Goal: Complete application form: Complete application form

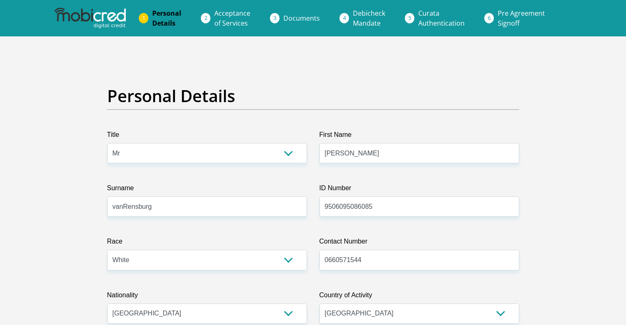
select select "Mr"
select select "4"
select select "ZAF"
select select "afr"
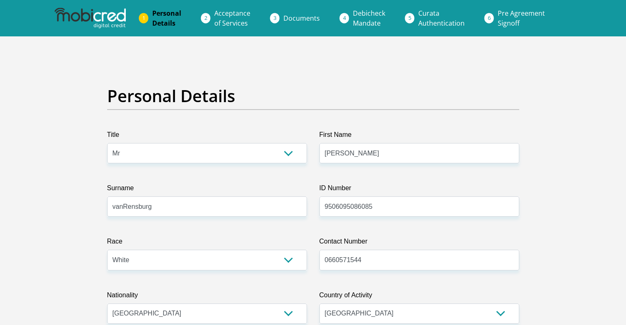
select select "2"
select select "Western Cape"
select select "0"
select select "Company Dwelling"
select select "9"
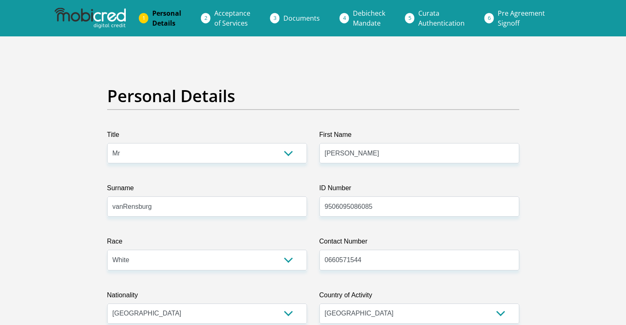
select select "Self-Employed"
select select "24"
select select "4"
select select "SAV"
select select "1"
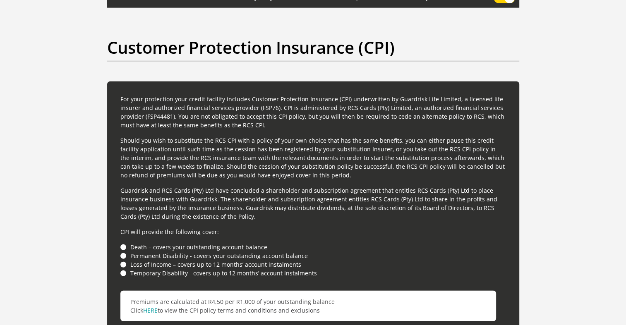
scroll to position [2251, 0]
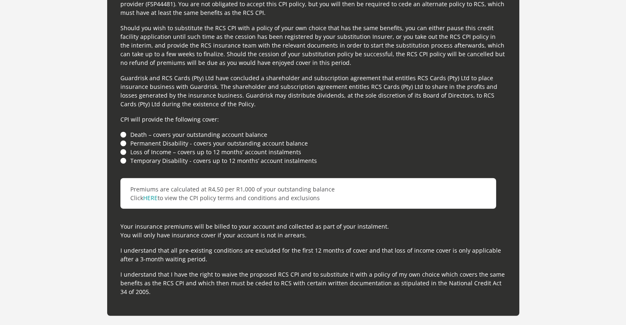
click at [124, 134] on li "Death – covers your outstanding account balance" at bounding box center [312, 134] width 385 height 9
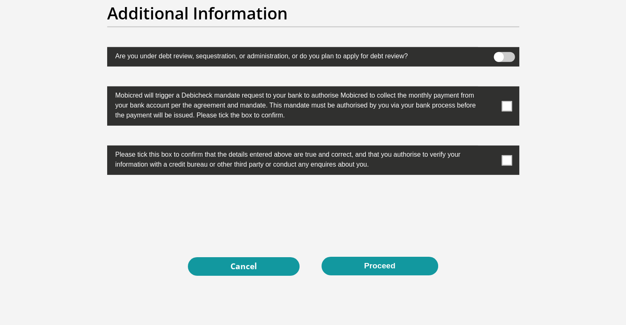
scroll to position [2595, 0]
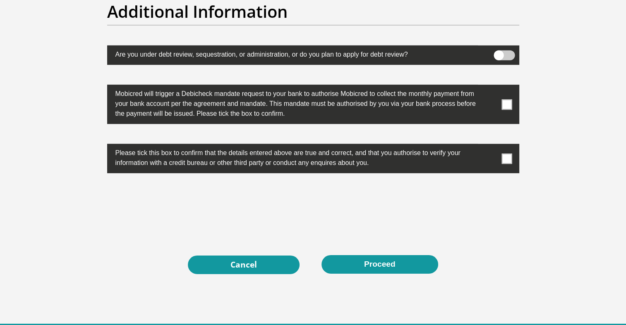
click at [509, 109] on label at bounding box center [313, 104] width 412 height 39
click at [490, 87] on input "checkbox" at bounding box center [490, 87] width 0 height 0
click at [507, 151] on label at bounding box center [313, 158] width 412 height 29
click at [490, 146] on input "checkbox" at bounding box center [490, 146] width 0 height 0
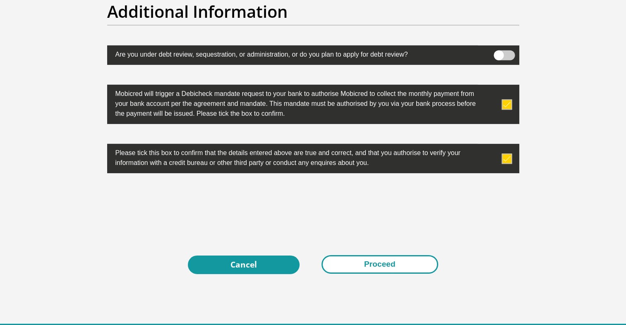
click at [349, 265] on button "Proceed" at bounding box center [379, 264] width 117 height 19
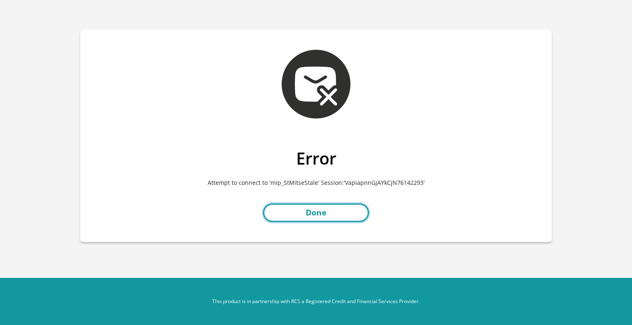
click at [323, 210] on link "Done" at bounding box center [316, 212] width 106 height 19
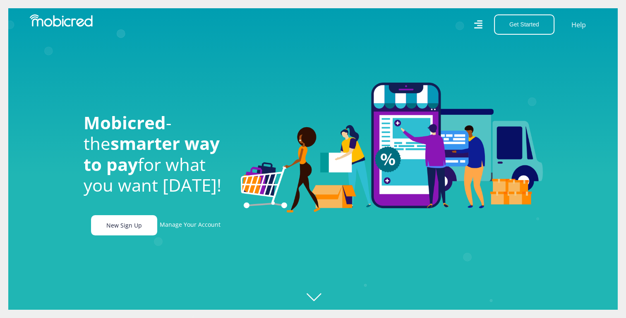
scroll to position [0, 589]
click at [141, 225] on link "New Sign Up" at bounding box center [124, 225] width 66 height 20
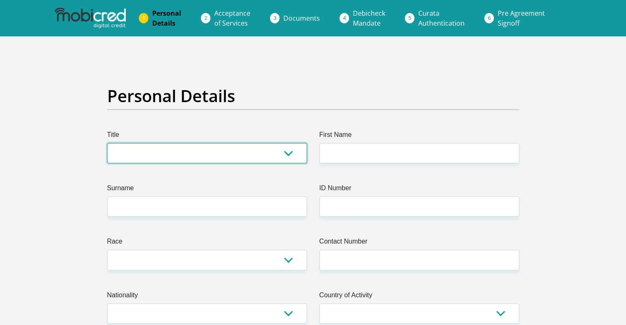
click at [233, 155] on select "Mr Ms Mrs Dr Other" at bounding box center [207, 153] width 200 height 20
select select "Mr"
click at [107, 143] on select "Mr Ms Mrs Dr Other" at bounding box center [207, 153] width 200 height 20
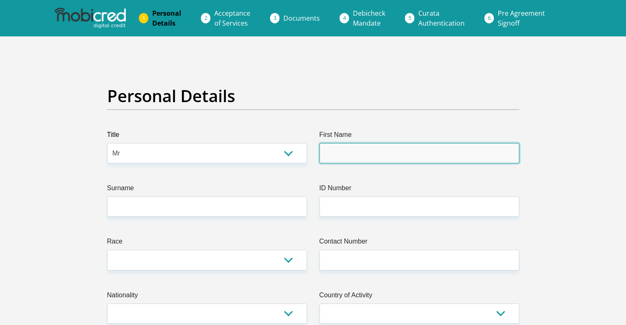
click at [338, 147] on input "First Name" at bounding box center [419, 153] width 200 height 20
type input "Kyle"
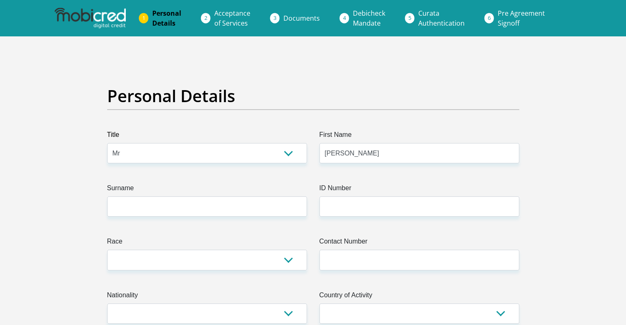
type input "vanRensburg"
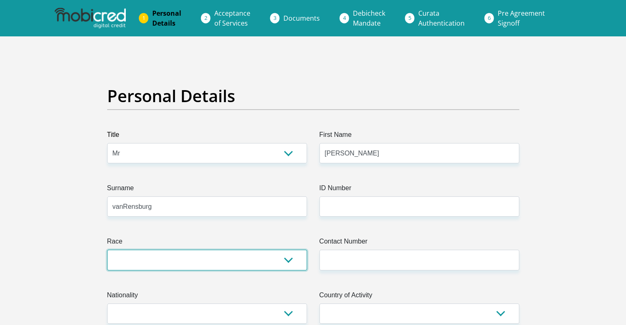
select select "4"
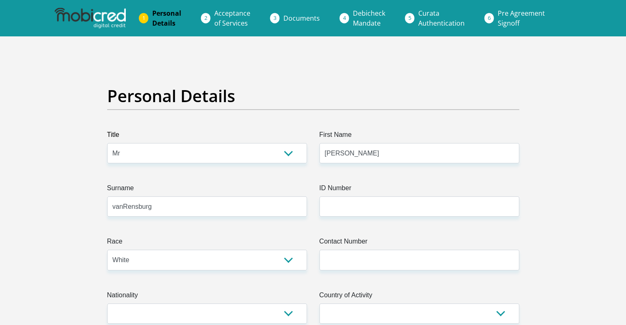
type input "0660571544"
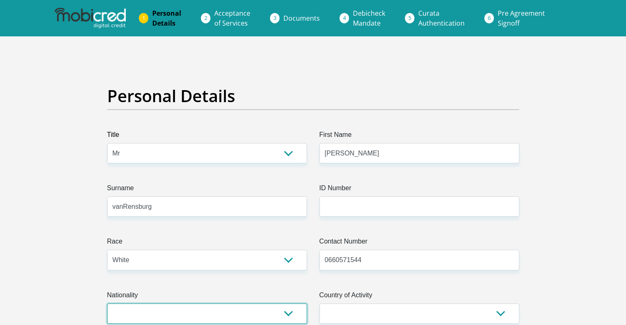
select select "ZAF"
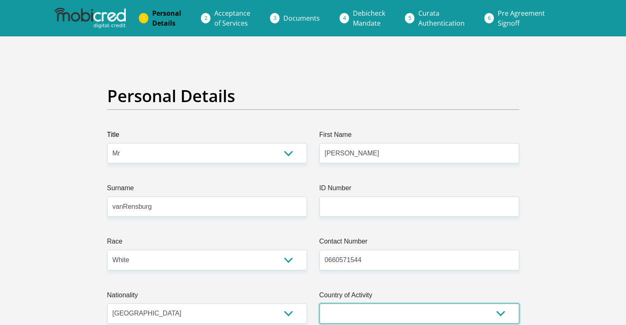
select select "ZAF"
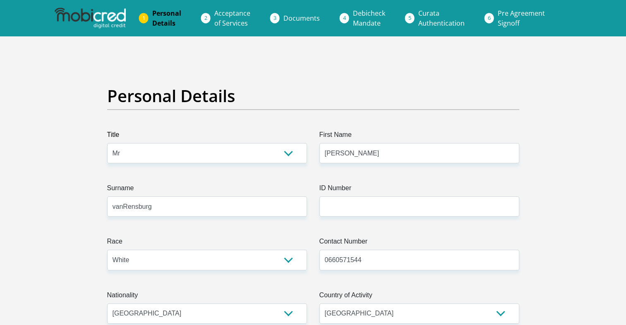
type input "12 Braemar Road"
type input "Green Point"
type input "Cape Town"
type input "8005"
select select "Western Cape"
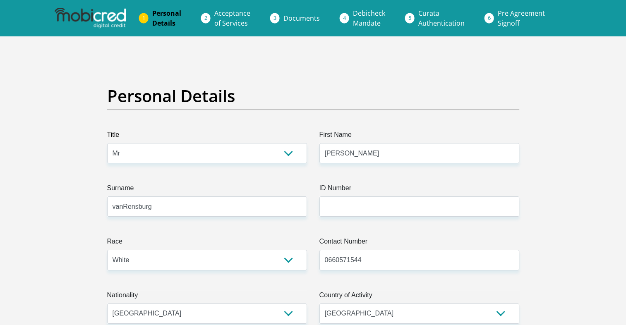
type input "kvrgaming@outlook.com"
type input "17LaJetee_Pour2"
type input "5000"
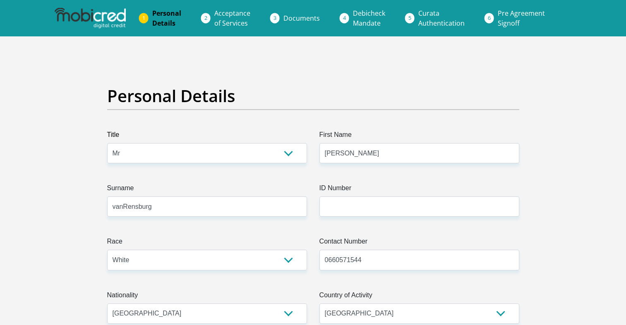
type input "5000"
type input "0"
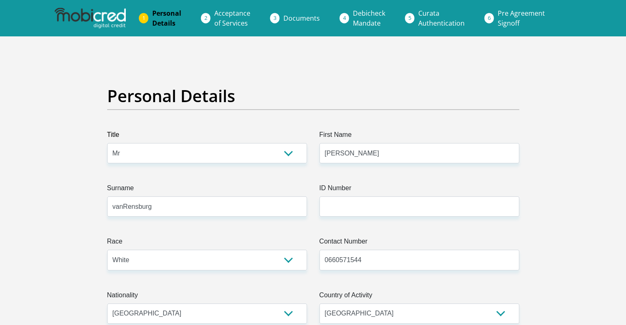
type input "3000"
type input "0"
type input "Psionix"
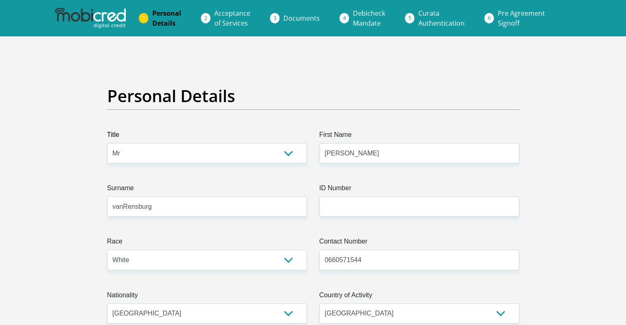
type input "0835018259"
type input "Divyam"
type input "Kohli"
type input "1361872703"
type input "470010"
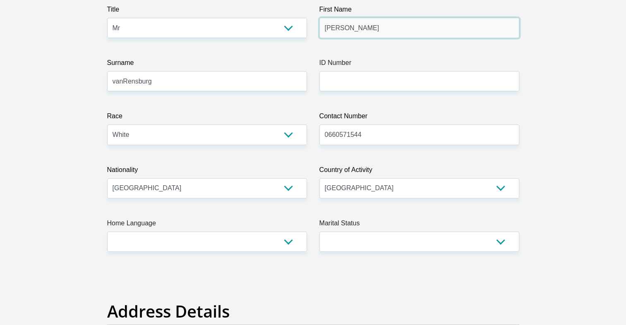
scroll to position [125, 0]
type input "CAPITEC BANK LIMITED"
type input "CAPITEC BANK CPC"
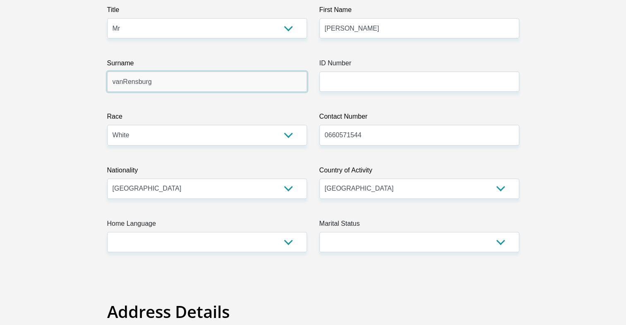
click at [122, 81] on input "vanRensburg" at bounding box center [207, 82] width 200 height 20
type input "g"
type input "vanRensburg"
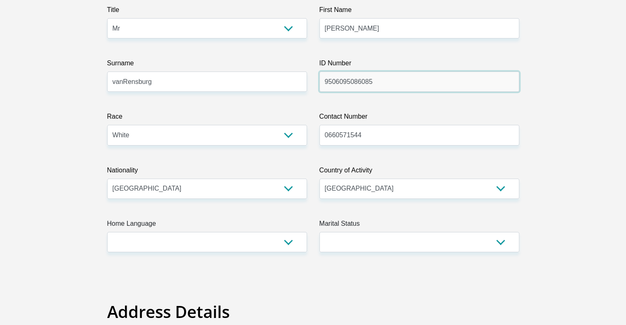
type input "9506095086085"
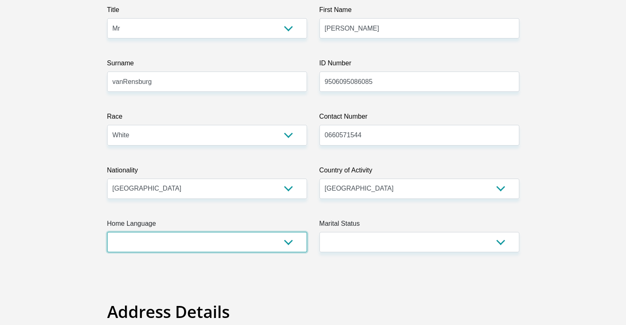
click at [275, 242] on select "Afrikaans English Sepedi South Ndebele Southern Sotho Swati Tsonga Tswana Venda…" at bounding box center [207, 242] width 200 height 20
select select "afr"
click at [107, 232] on select "Afrikaans English Sepedi South Ndebele Southern Sotho Swati Tsonga Tswana Venda…" at bounding box center [207, 242] width 200 height 20
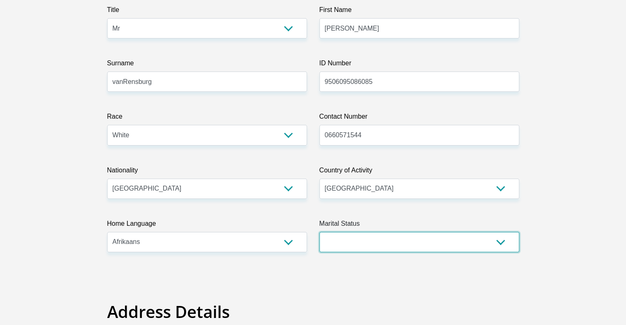
click at [377, 243] on select "Married ANC Single Divorced Widowed Married COP or Customary Law" at bounding box center [419, 242] width 200 height 20
select select "2"
click at [319, 232] on select "Married ANC Single Divorced Widowed Married COP or Customary Law" at bounding box center [419, 242] width 200 height 20
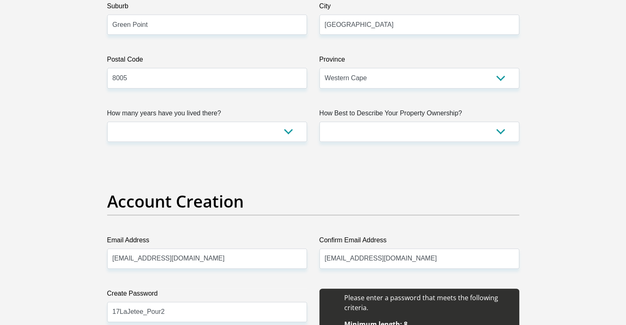
scroll to position [524, 0]
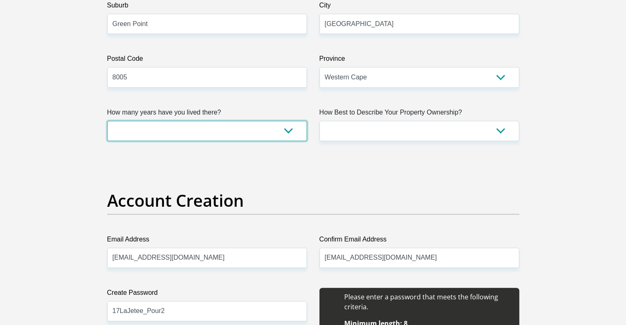
click at [280, 130] on select "less than 1 year 1-3 years 3-5 years 5+ years" at bounding box center [207, 131] width 200 height 20
select select "0"
click at [107, 121] on select "less than 1 year 1-3 years 3-5 years 5+ years" at bounding box center [207, 131] width 200 height 20
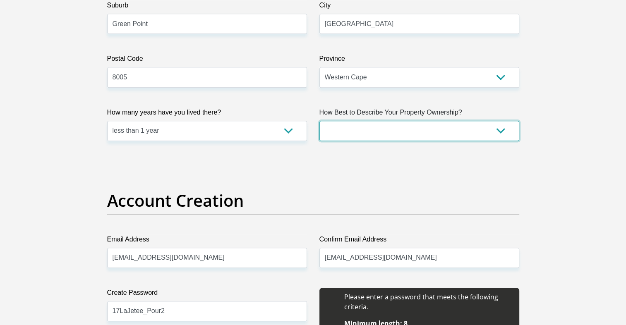
click at [357, 132] on select "Owned Rented Family Owned Company Dwelling" at bounding box center [419, 131] width 200 height 20
select select "Company Dwelling"
click at [319, 121] on select "Owned Rented Family Owned Company Dwelling" at bounding box center [419, 131] width 200 height 20
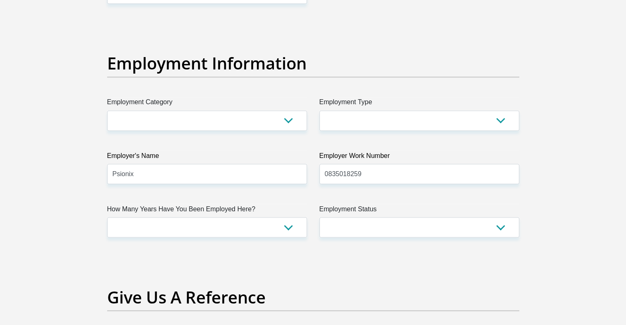
scroll to position [1456, 0]
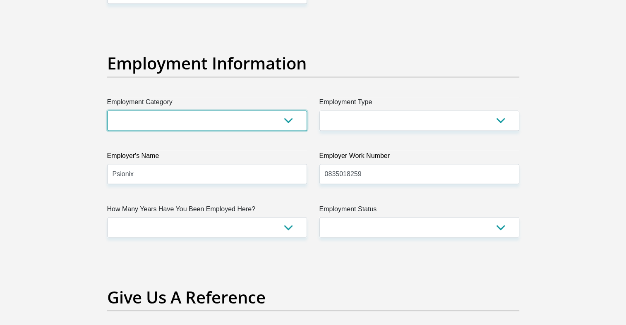
click at [280, 117] on select "AGRICULTURE ALCOHOL & TOBACCO CONSTRUCTION MATERIALS METALLURGY EQUIPMENT FOR R…" at bounding box center [207, 120] width 200 height 20
select select "75"
click at [107, 110] on select "AGRICULTURE ALCOHOL & TOBACCO CONSTRUCTION MATERIALS METALLURGY EQUIPMENT FOR R…" at bounding box center [207, 120] width 200 height 20
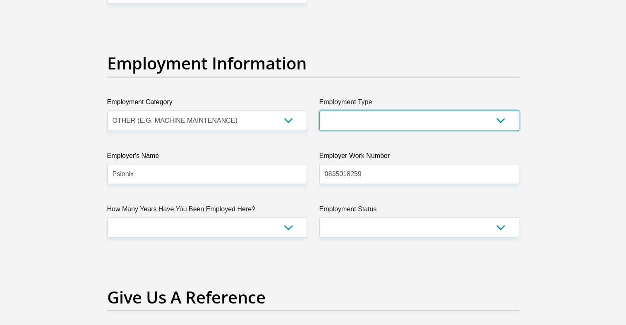
click at [407, 122] on select "College/Lecturer Craft Seller Creative Driver Executive Farmer Forces - Non Com…" at bounding box center [419, 120] width 200 height 20
select select "Self-Employed"
click at [319, 110] on select "College/Lecturer Craft Seller Creative Driver Executive Farmer Forces - Non Com…" at bounding box center [419, 120] width 200 height 20
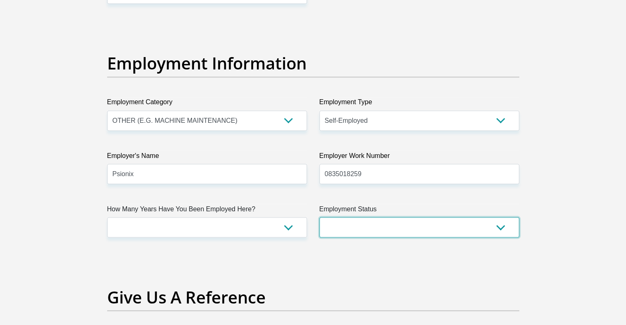
click at [387, 226] on select "Permanent/Full-time Part-time/Casual Contract Worker Self-Employed Housewife Re…" at bounding box center [419, 227] width 200 height 20
select select "4"
click at [319, 217] on select "Permanent/Full-time Part-time/Casual Contract Worker Self-Employed Housewife Re…" at bounding box center [419, 227] width 200 height 20
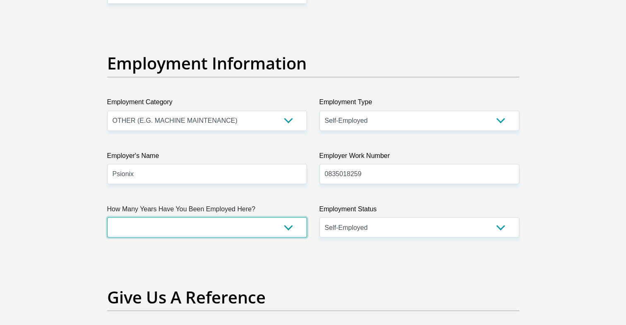
click at [253, 227] on select "less than 1 year 1-3 years 3-5 years 5+ years" at bounding box center [207, 227] width 200 height 20
select select "6"
click at [107, 217] on select "less than 1 year 1-3 years 3-5 years 5+ years" at bounding box center [207, 227] width 200 height 20
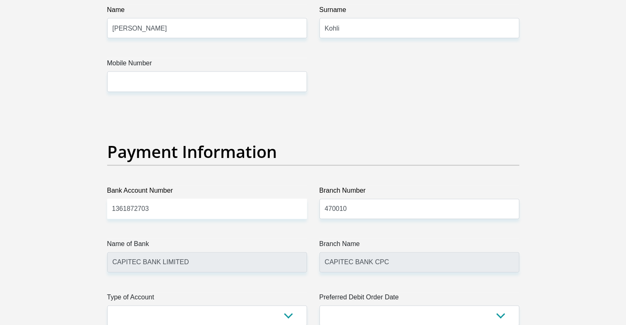
scroll to position [1783, 0]
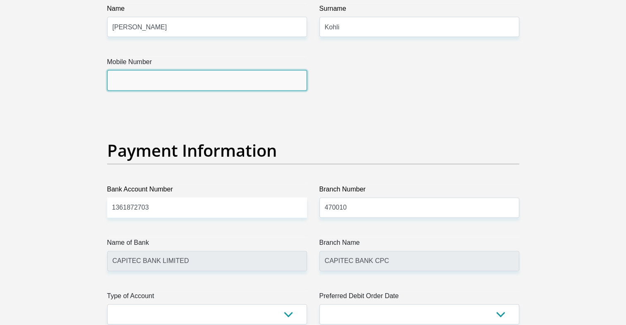
click at [244, 80] on input "Mobile Number" at bounding box center [207, 80] width 200 height 20
type input "0835018259"
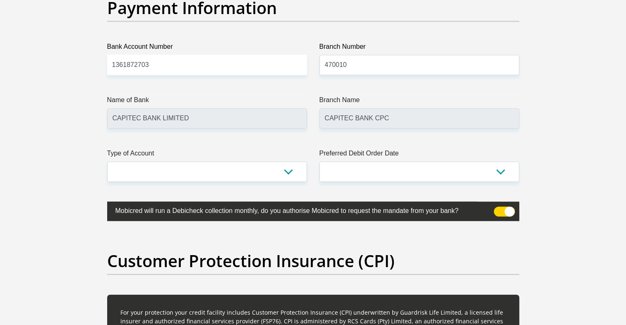
scroll to position [1940, 0]
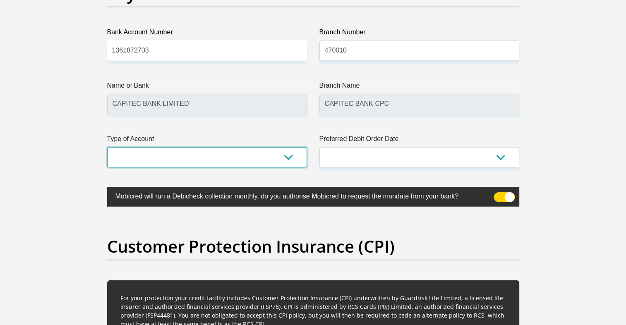
click at [212, 158] on select "Cheque Savings" at bounding box center [207, 157] width 200 height 20
select select "SAV"
click at [107, 147] on select "Cheque Savings" at bounding box center [207, 157] width 200 height 20
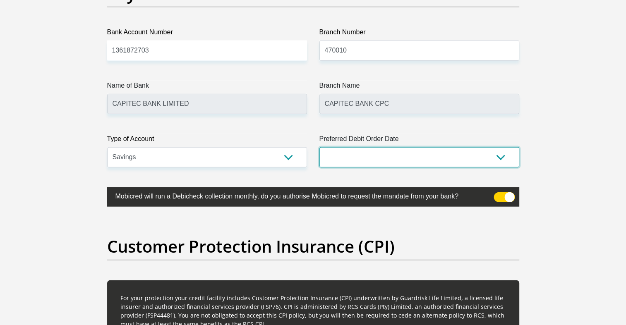
drag, startPoint x: 365, startPoint y: 155, endPoint x: 359, endPoint y: 108, distance: 47.2
select select "1"
click at [319, 147] on select "1st 2nd 3rd 4th 5th 7th 18th 19th 20th 21st 22nd 23rd 24th 25th 26th 27th 28th …" at bounding box center [419, 157] width 200 height 20
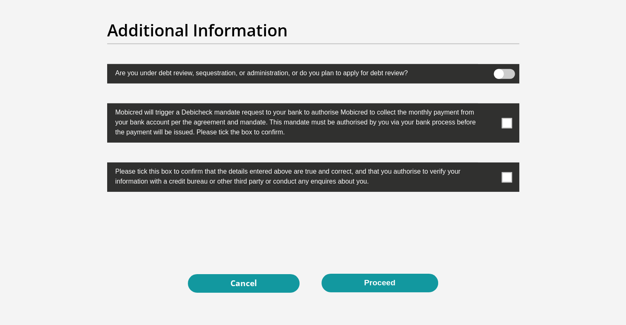
scroll to position [2576, 0]
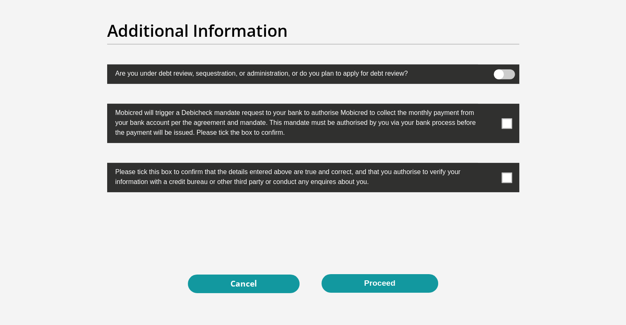
click at [502, 172] on span at bounding box center [506, 177] width 10 height 10
click at [490, 165] on input "checkbox" at bounding box center [490, 165] width 0 height 0
click at [507, 119] on span at bounding box center [506, 123] width 10 height 10
click at [490, 106] on input "checkbox" at bounding box center [490, 106] width 0 height 0
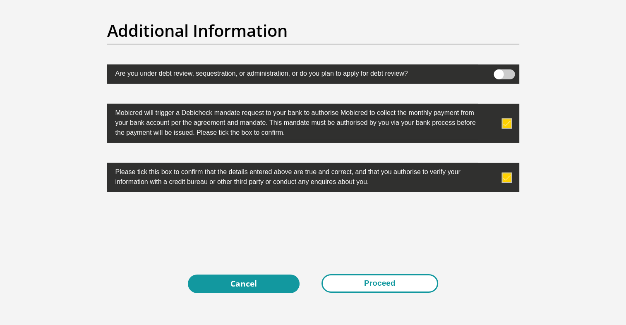
click at [342, 281] on button "Proceed" at bounding box center [379, 283] width 117 height 19
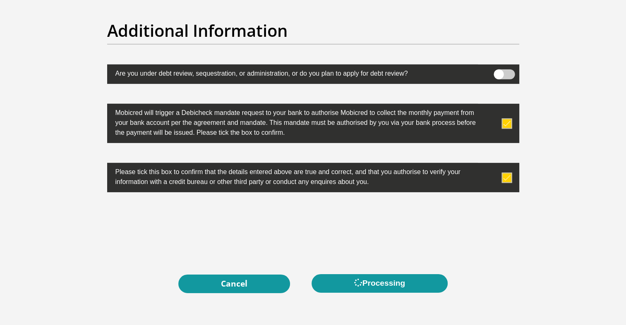
scroll to position [0, 0]
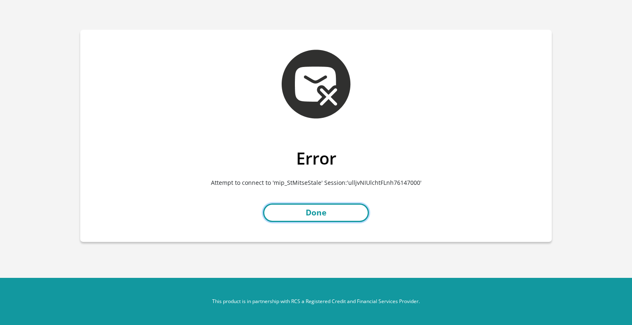
click at [337, 209] on link "Done" at bounding box center [316, 212] width 106 height 19
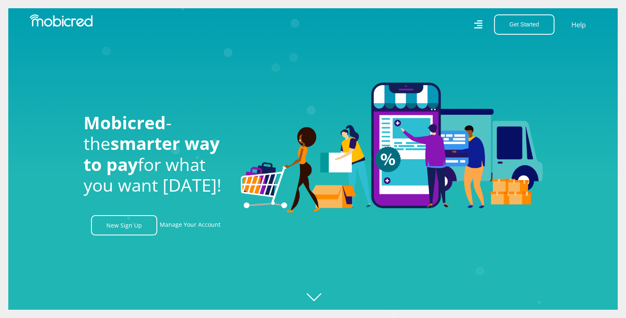
scroll to position [0, 1414]
